Goal: Complete application form

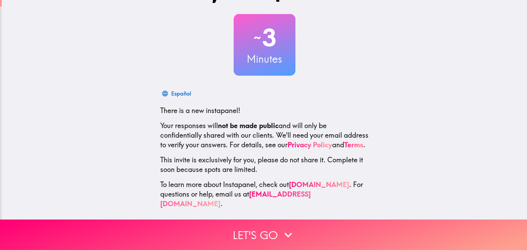
scroll to position [35, 0]
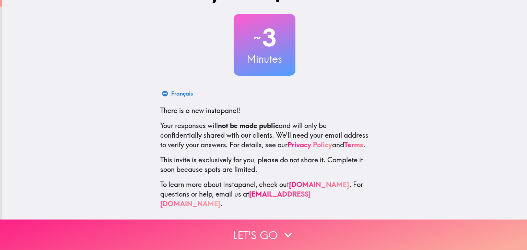
click at [260, 238] on button "Let's go" at bounding box center [263, 235] width 527 height 31
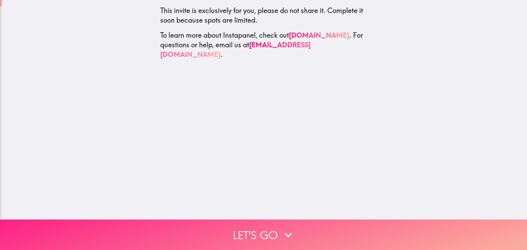
scroll to position [0, 0]
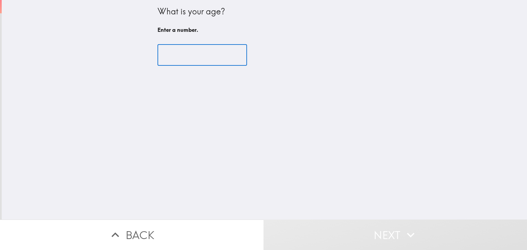
click at [173, 60] on input "number" at bounding box center [202, 55] width 90 height 21
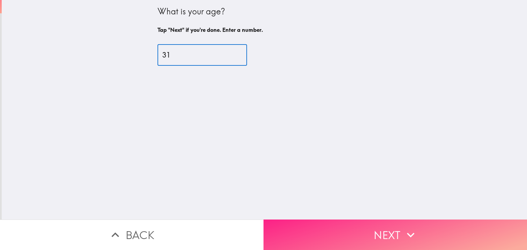
type input "31"
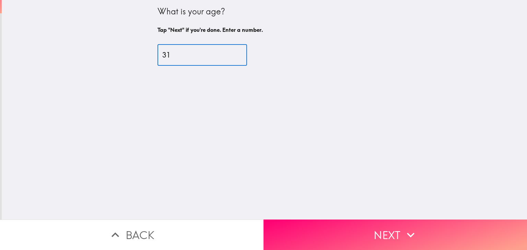
click at [355, 232] on button "Next" at bounding box center [394, 235] width 263 height 31
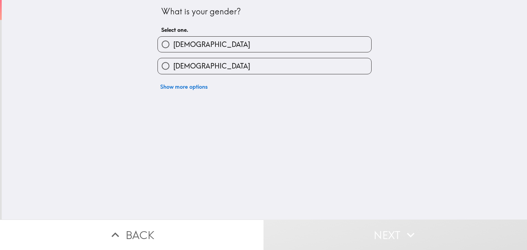
click at [206, 68] on label "[DEMOGRAPHIC_DATA]" at bounding box center [264, 65] width 213 height 15
click at [173, 68] on input "[DEMOGRAPHIC_DATA]" at bounding box center [165, 65] width 15 height 15
radio input "true"
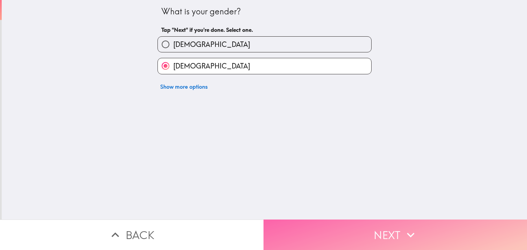
click at [368, 224] on button "Next" at bounding box center [394, 235] width 263 height 31
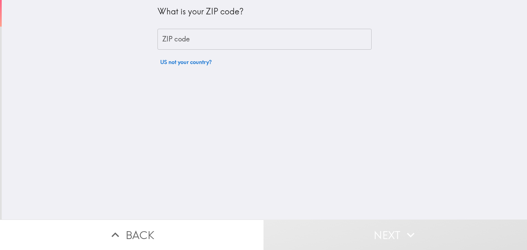
click at [182, 39] on input "ZIP code" at bounding box center [264, 39] width 214 height 21
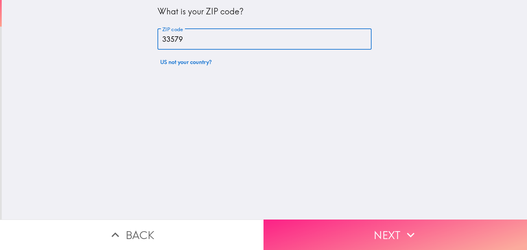
type input "33579"
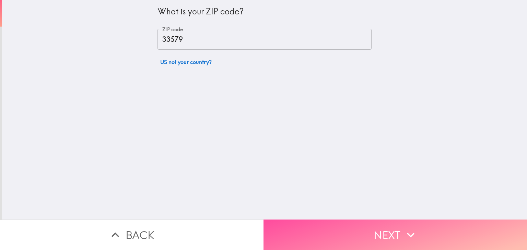
click at [342, 232] on button "Next" at bounding box center [394, 235] width 263 height 31
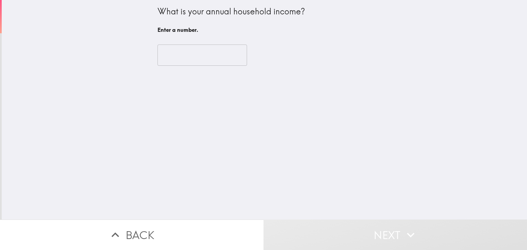
click at [207, 56] on input "number" at bounding box center [202, 55] width 90 height 21
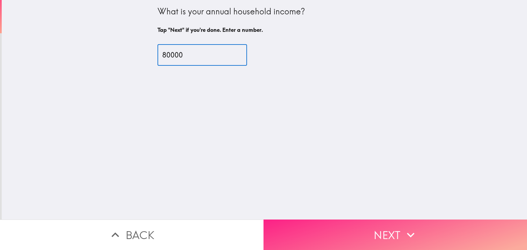
type input "80000"
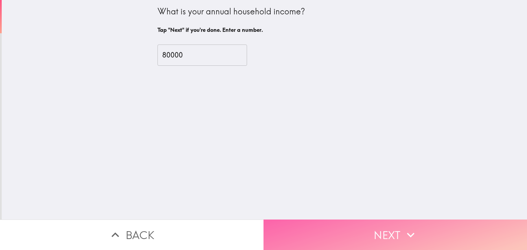
click at [341, 233] on button "Next" at bounding box center [394, 235] width 263 height 31
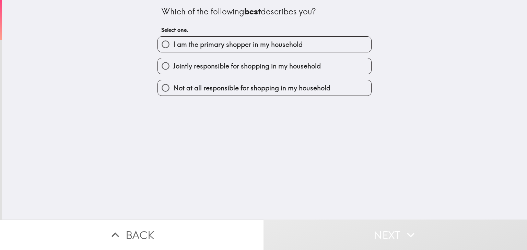
click at [266, 46] on span "I am the primary shopper in my household" at bounding box center [237, 45] width 129 height 10
click at [173, 46] on input "I am the primary shopper in my household" at bounding box center [165, 44] width 15 height 15
radio input "true"
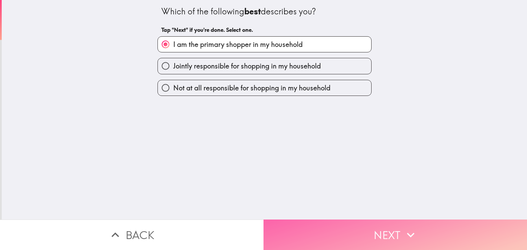
click at [348, 224] on button "Next" at bounding box center [394, 235] width 263 height 31
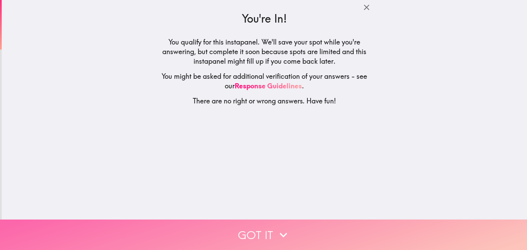
click at [276, 228] on icon "button" at bounding box center [283, 235] width 15 height 15
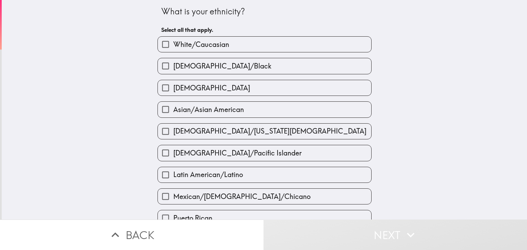
click at [210, 46] on span "White/Caucasian" at bounding box center [201, 45] width 56 height 10
click at [173, 46] on input "White/Caucasian" at bounding box center [165, 44] width 15 height 15
checkbox input "true"
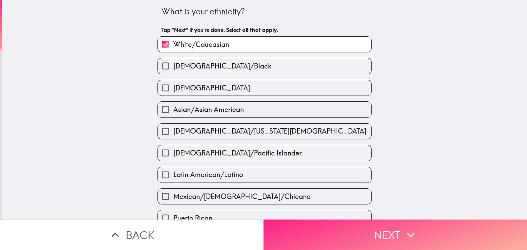
click at [372, 225] on button "Next" at bounding box center [394, 235] width 263 height 31
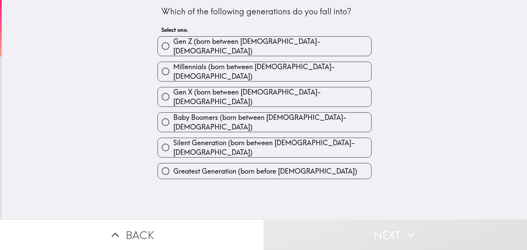
click at [200, 67] on span "Millennials (born between [DEMOGRAPHIC_DATA]-[DEMOGRAPHIC_DATA])" at bounding box center [272, 71] width 198 height 19
click at [173, 67] on input "Millennials (born between [DEMOGRAPHIC_DATA]-[DEMOGRAPHIC_DATA])" at bounding box center [165, 71] width 15 height 15
radio input "true"
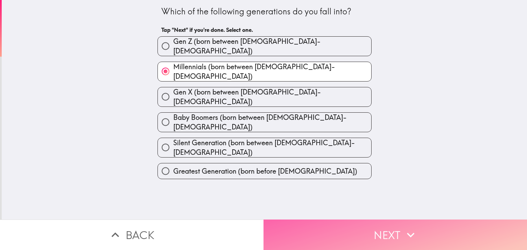
click at [410, 228] on icon "button" at bounding box center [410, 235] width 15 height 15
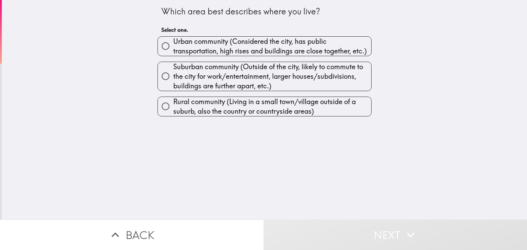
click at [218, 69] on span "Suburban community (Outside of the city, likely to commute to the city for work…" at bounding box center [272, 76] width 198 height 29
click at [173, 69] on input "Suburban community (Outside of the city, likely to commute to the city for work…" at bounding box center [165, 76] width 15 height 15
radio input "true"
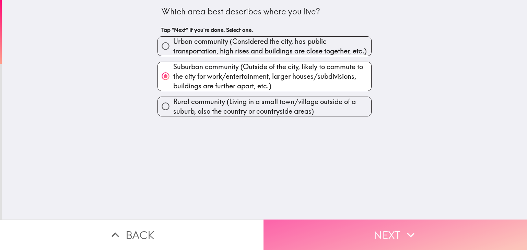
click at [365, 233] on button "Next" at bounding box center [394, 235] width 263 height 31
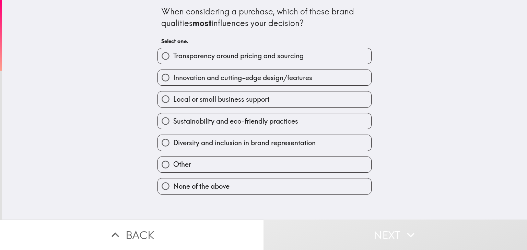
click at [285, 58] on span "Transparency around pricing and sourcing" at bounding box center [238, 56] width 130 height 10
click at [173, 58] on input "Transparency around pricing and sourcing" at bounding box center [165, 55] width 15 height 15
radio input "true"
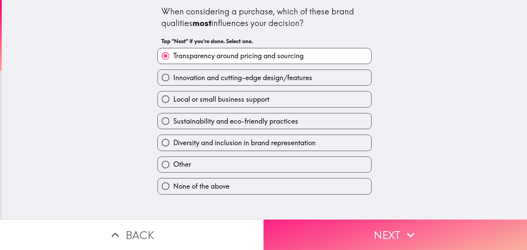
click at [373, 230] on button "Next" at bounding box center [394, 235] width 263 height 31
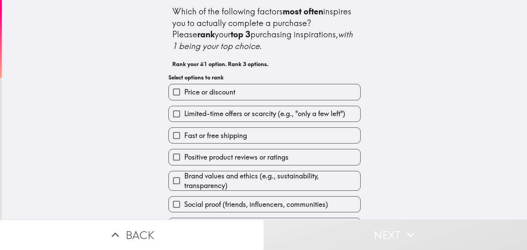
click at [219, 95] on span "Price or discount" at bounding box center [209, 92] width 51 height 10
click at [184, 95] on input "Price or discount" at bounding box center [176, 91] width 15 height 15
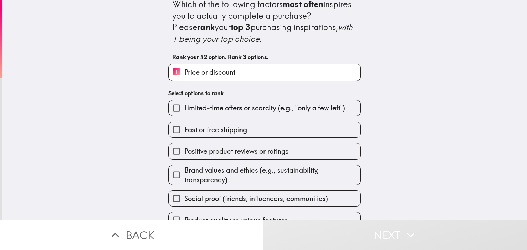
scroll to position [20, 0]
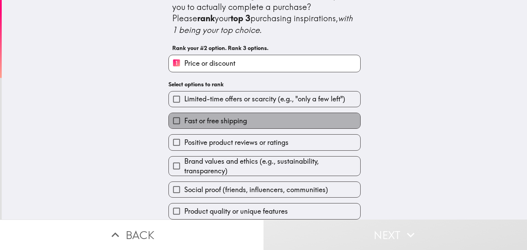
click at [207, 116] on span "Fast or free shipping" at bounding box center [215, 121] width 63 height 10
click at [184, 115] on input "Fast or free shipping" at bounding box center [176, 120] width 15 height 15
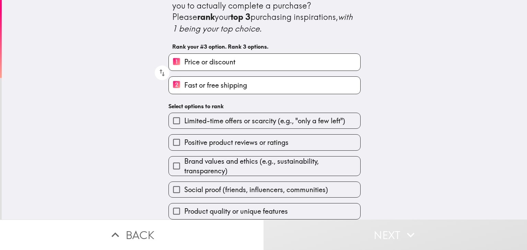
scroll to position [22, 0]
click at [217, 207] on span "Product quality or unique features" at bounding box center [236, 212] width 104 height 10
click at [184, 207] on input "Product quality or unique features" at bounding box center [176, 211] width 15 height 15
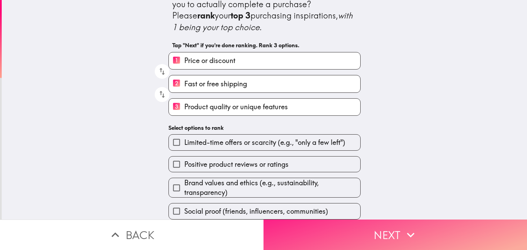
click at [382, 233] on button "Next" at bounding box center [394, 235] width 263 height 31
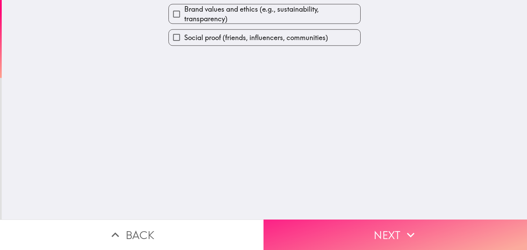
scroll to position [0, 0]
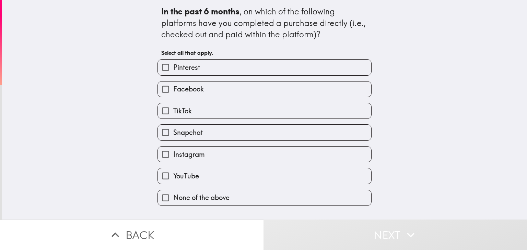
click at [184, 114] on span "TikTok" at bounding box center [182, 111] width 19 height 10
click at [173, 114] on input "TikTok" at bounding box center [165, 110] width 15 height 15
checkbox input "true"
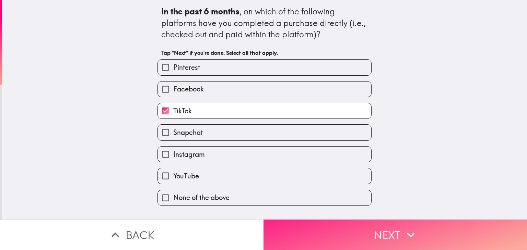
click at [376, 229] on button "Next" at bounding box center [394, 235] width 263 height 31
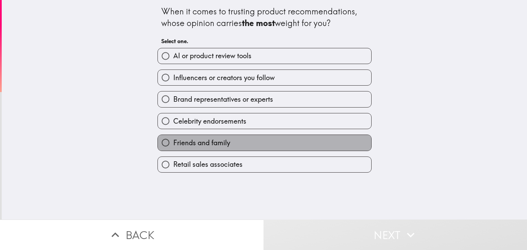
click at [213, 143] on span "Friends and family" at bounding box center [201, 143] width 57 height 10
click at [173, 143] on input "Friends and family" at bounding box center [165, 142] width 15 height 15
radio input "true"
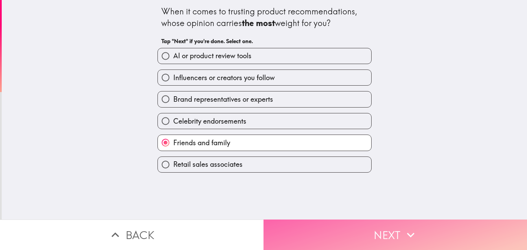
click at [381, 228] on button "Next" at bounding box center [394, 235] width 263 height 31
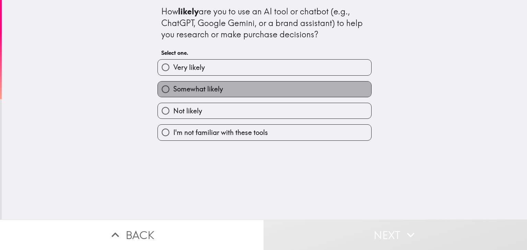
click at [181, 89] on span "Somewhat likely" at bounding box center [198, 89] width 50 height 10
click at [173, 89] on input "Somewhat likely" at bounding box center [165, 89] width 15 height 15
radio input "true"
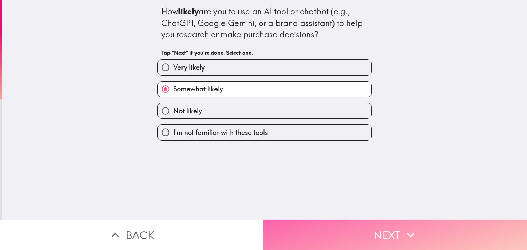
click at [385, 230] on button "Next" at bounding box center [394, 235] width 263 height 31
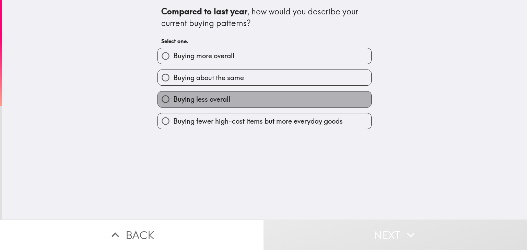
drag, startPoint x: 204, startPoint y: 97, endPoint x: 210, endPoint y: 101, distance: 7.1
click at [206, 97] on span "Buying less overall" at bounding box center [201, 100] width 57 height 10
click at [173, 97] on input "Buying less overall" at bounding box center [165, 99] width 15 height 15
radio input "true"
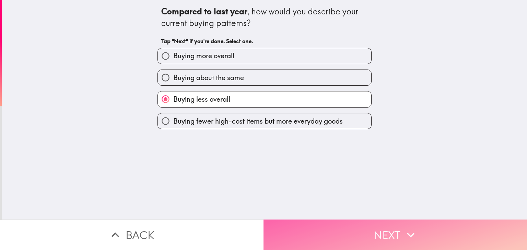
click at [357, 225] on button "Next" at bounding box center [394, 235] width 263 height 31
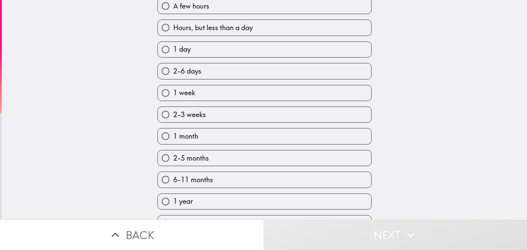
scroll to position [152, 0]
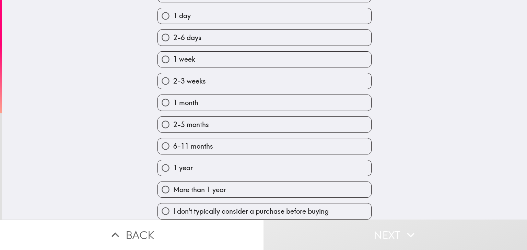
click at [186, 33] on span "2-6 days" at bounding box center [187, 38] width 28 height 10
click at [173, 33] on input "2-6 days" at bounding box center [165, 37] width 15 height 15
radio input "true"
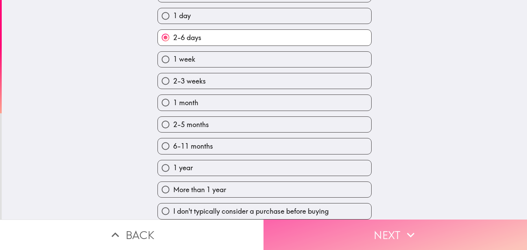
click at [390, 224] on button "Next" at bounding box center [394, 235] width 263 height 31
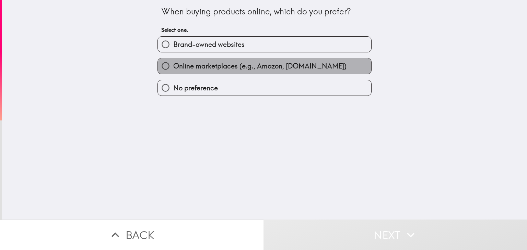
click at [230, 63] on span "Online marketplaces (e.g., Amazon, [DOMAIN_NAME])" at bounding box center [259, 66] width 173 height 10
click at [173, 63] on input "Online marketplaces (e.g., Amazon, [DOMAIN_NAME])" at bounding box center [165, 65] width 15 height 15
radio input "true"
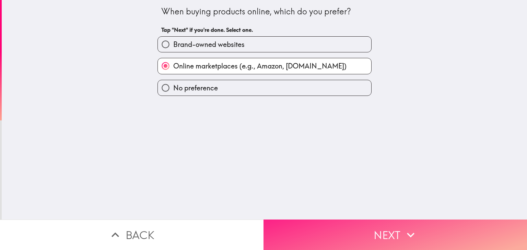
click at [386, 226] on button "Next" at bounding box center [394, 235] width 263 height 31
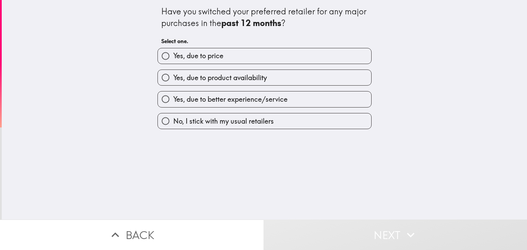
click at [209, 58] on span "Yes, due to price" at bounding box center [198, 56] width 50 height 10
click at [173, 58] on input "Yes, due to price" at bounding box center [165, 55] width 15 height 15
radio input "true"
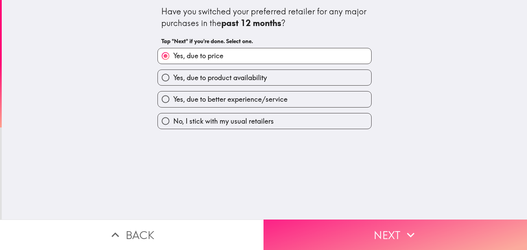
click at [404, 231] on icon "button" at bounding box center [410, 235] width 15 height 15
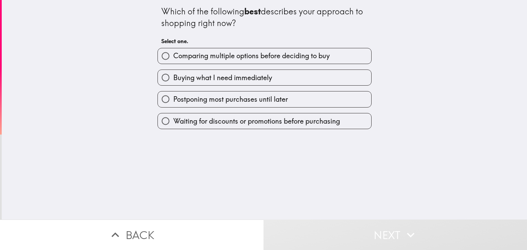
click at [258, 123] on span "Waiting for discounts or promotions before purchasing" at bounding box center [256, 122] width 167 height 10
click at [173, 123] on input "Waiting for discounts or promotions before purchasing" at bounding box center [165, 121] width 15 height 15
radio input "true"
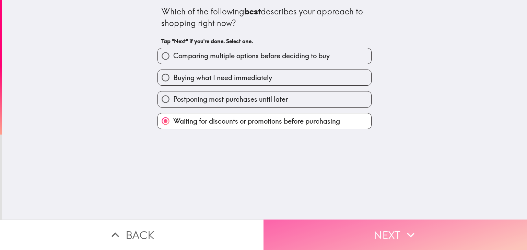
click at [364, 230] on button "Next" at bounding box center [394, 235] width 263 height 31
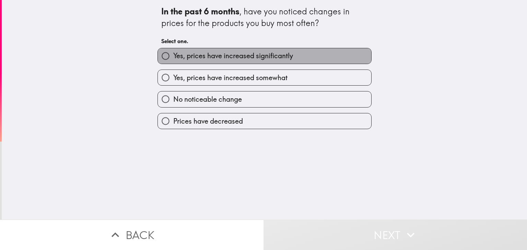
click at [239, 54] on span "Yes, prices have increased significantly" at bounding box center [233, 56] width 120 height 10
click at [173, 54] on input "Yes, prices have increased significantly" at bounding box center [165, 55] width 15 height 15
radio input "true"
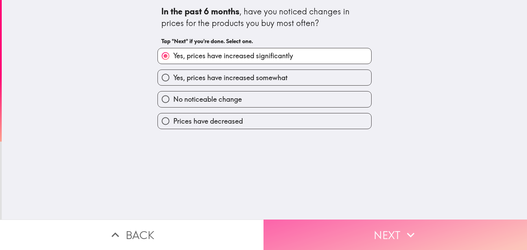
click at [380, 238] on button "Next" at bounding box center [394, 235] width 263 height 31
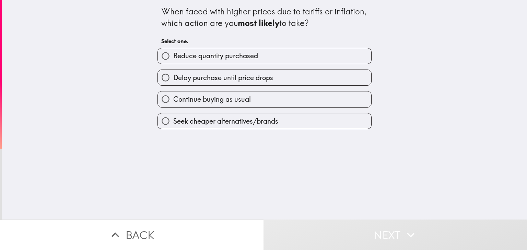
click at [234, 120] on span "Seek cheaper alternatives/brands" at bounding box center [225, 122] width 105 height 10
click at [173, 120] on input "Seek cheaper alternatives/brands" at bounding box center [165, 121] width 15 height 15
radio input "true"
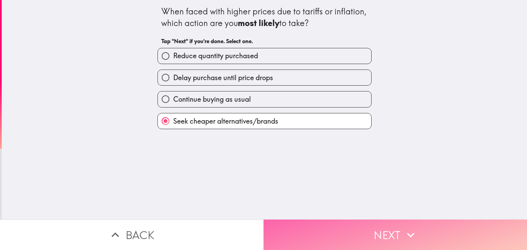
click at [373, 223] on button "Next" at bounding box center [394, 235] width 263 height 31
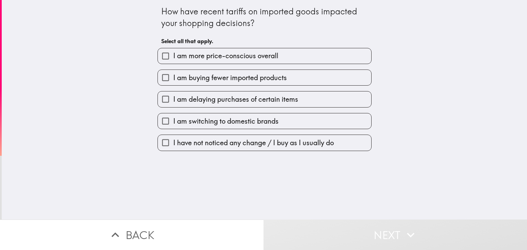
click at [241, 51] on span "I am more price-conscious overall" at bounding box center [225, 56] width 105 height 10
click at [173, 51] on input "I am more price-conscious overall" at bounding box center [165, 55] width 15 height 15
checkbox input "true"
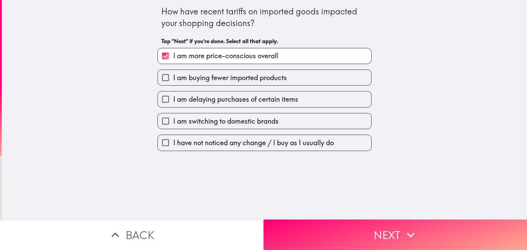
click at [200, 76] on span "I am buying fewer imported products" at bounding box center [230, 78] width 114 height 10
click at [173, 76] on input "I am buying fewer imported products" at bounding box center [165, 77] width 15 height 15
checkbox input "true"
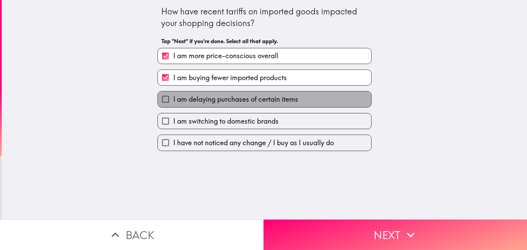
click at [200, 103] on span "I am delaying purchases of certain items" at bounding box center [235, 100] width 125 height 10
click at [173, 103] on input "I am delaying purchases of certain items" at bounding box center [165, 99] width 15 height 15
checkbox input "true"
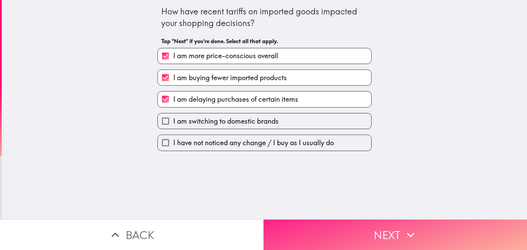
click at [377, 229] on button "Next" at bounding box center [394, 235] width 263 height 31
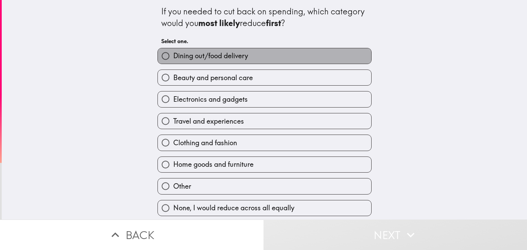
click at [208, 50] on label "Dining out/food delivery" at bounding box center [264, 55] width 213 height 15
click at [173, 50] on input "Dining out/food delivery" at bounding box center [165, 55] width 15 height 15
radio input "true"
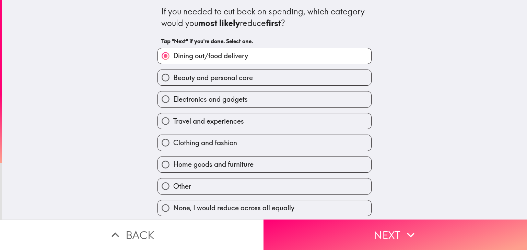
scroll to position [1, 0]
click at [225, 102] on span "Electronics and gadgets" at bounding box center [210, 100] width 74 height 10
click at [173, 102] on input "Electronics and gadgets" at bounding box center [165, 99] width 15 height 15
radio input "true"
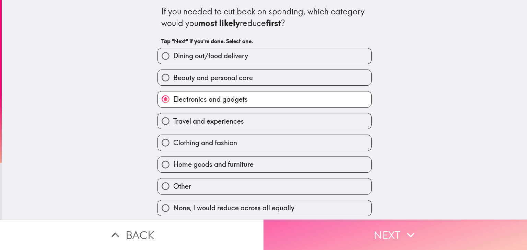
click at [378, 229] on button "Next" at bounding box center [394, 235] width 263 height 31
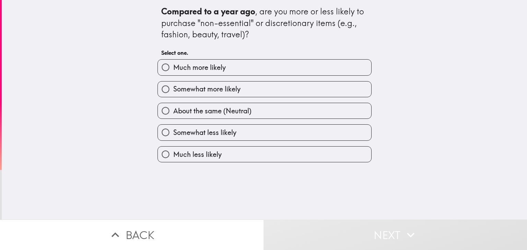
click at [223, 133] on span "Somewhat less likely" at bounding box center [204, 133] width 63 height 10
click at [173, 133] on input "Somewhat less likely" at bounding box center [165, 132] width 15 height 15
radio input "true"
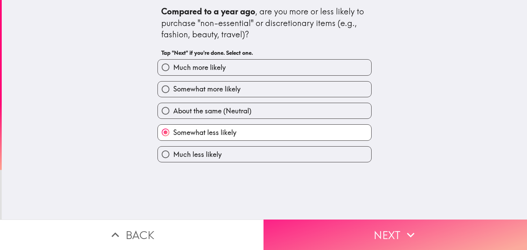
click at [353, 232] on button "Next" at bounding box center [394, 235] width 263 height 31
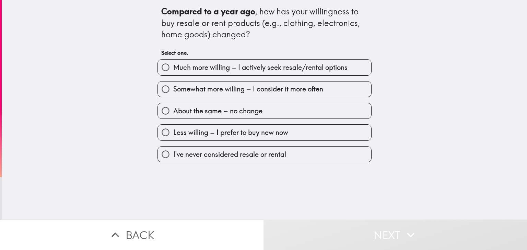
click at [253, 90] on span "Somewhat more willing – I consider it more often" at bounding box center [248, 89] width 150 height 10
click at [173, 90] on input "Somewhat more willing – I consider it more often" at bounding box center [165, 89] width 15 height 15
radio input "true"
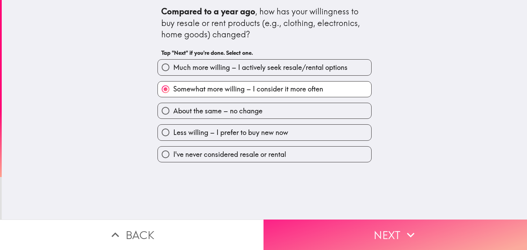
click at [411, 236] on icon "button" at bounding box center [410, 235] width 15 height 15
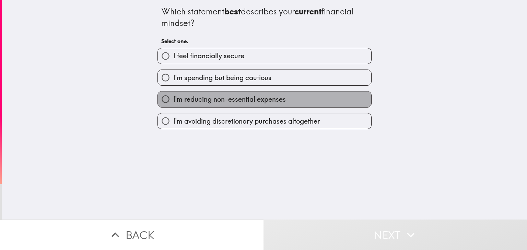
click at [248, 105] on label "I'm reducing non-essential expenses" at bounding box center [264, 99] width 213 height 15
click at [173, 105] on input "I'm reducing non-essential expenses" at bounding box center [165, 99] width 15 height 15
radio input "true"
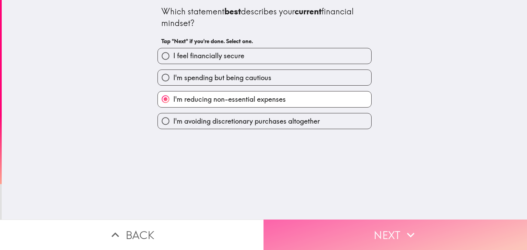
click at [380, 232] on button "Next" at bounding box center [394, 235] width 263 height 31
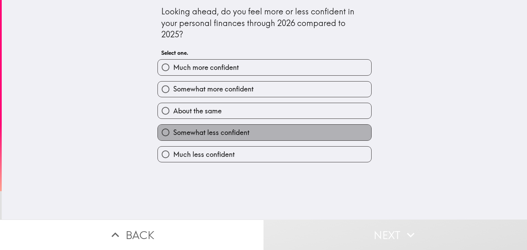
click at [214, 135] on span "Somewhat less confident" at bounding box center [211, 133] width 76 height 10
click at [173, 135] on input "Somewhat less confident" at bounding box center [165, 132] width 15 height 15
radio input "true"
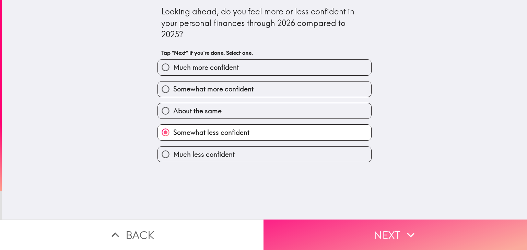
click at [366, 228] on button "Next" at bounding box center [394, 235] width 263 height 31
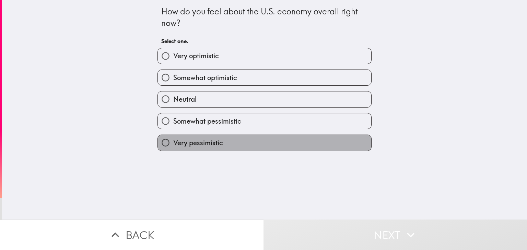
click at [218, 142] on label "Very pessimistic" at bounding box center [264, 142] width 213 height 15
click at [173, 142] on input "Very pessimistic" at bounding box center [165, 142] width 15 height 15
radio input "true"
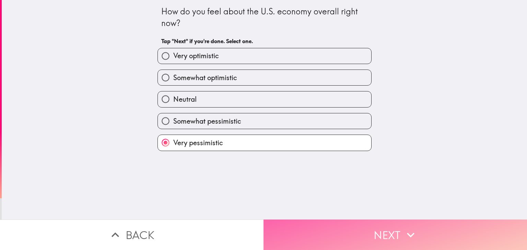
click at [391, 225] on button "Next" at bounding box center [394, 235] width 263 height 31
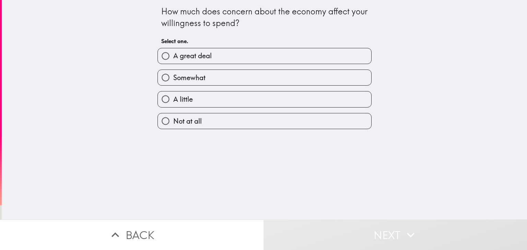
click at [213, 51] on label "A great deal" at bounding box center [264, 55] width 213 height 15
click at [173, 51] on input "A great deal" at bounding box center [165, 55] width 15 height 15
radio input "true"
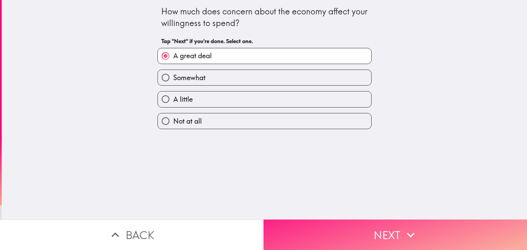
click at [384, 223] on button "Next" at bounding box center [394, 235] width 263 height 31
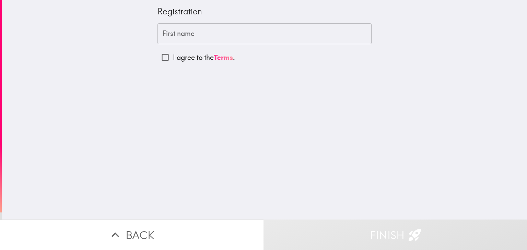
click at [185, 35] on input "First name" at bounding box center [264, 33] width 214 height 21
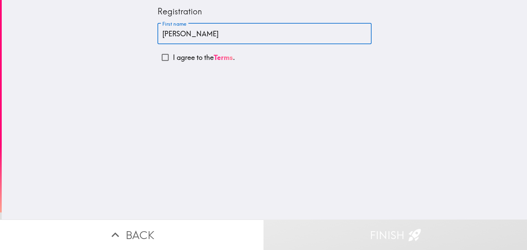
type input "[PERSON_NAME]"
click at [161, 60] on input "I agree to the Terms ." at bounding box center [164, 57] width 15 height 15
checkbox input "true"
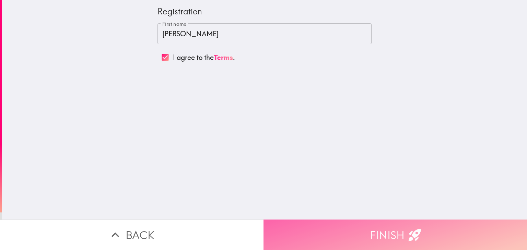
click at [406, 220] on button "Finish" at bounding box center [394, 235] width 263 height 31
